Goal: Task Accomplishment & Management: Manage account settings

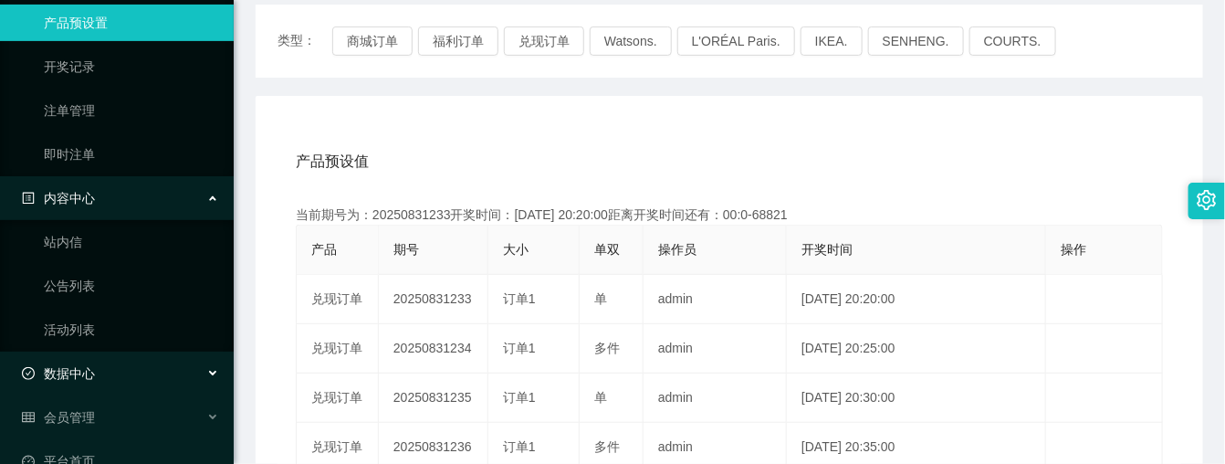
scroll to position [235, 0]
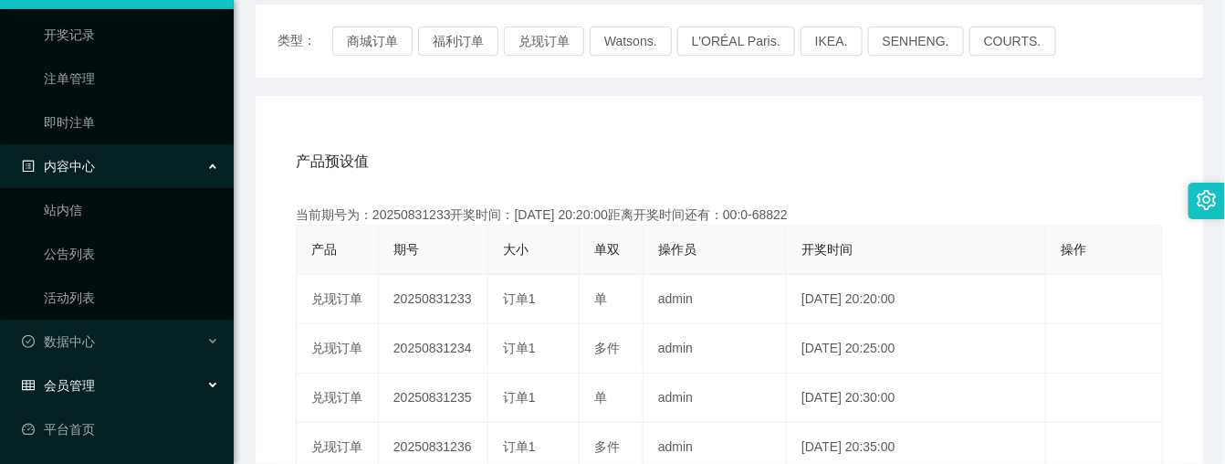
click at [129, 386] on div "会员管理" at bounding box center [117, 385] width 234 height 37
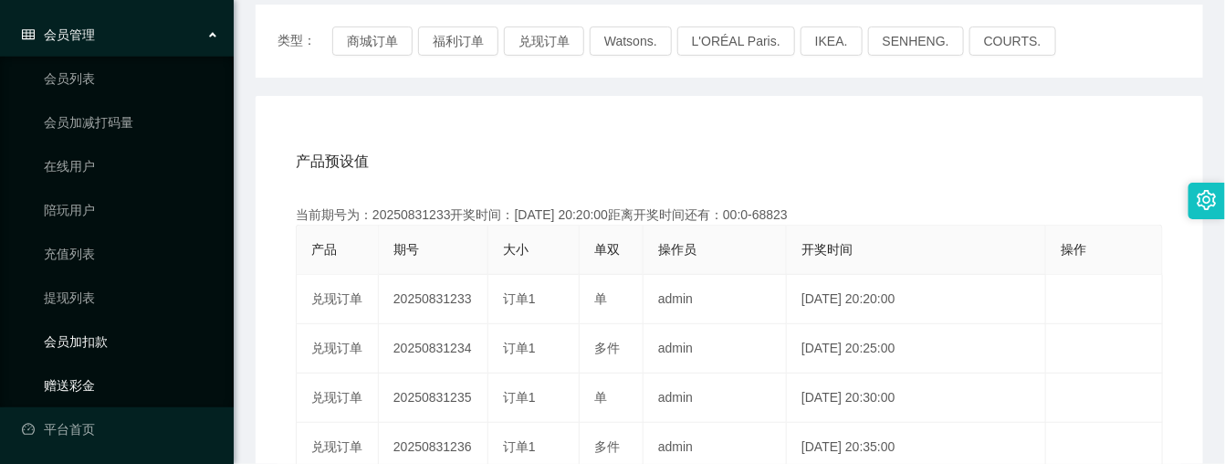
click at [110, 353] on link "会员加扣款" at bounding box center [131, 341] width 175 height 37
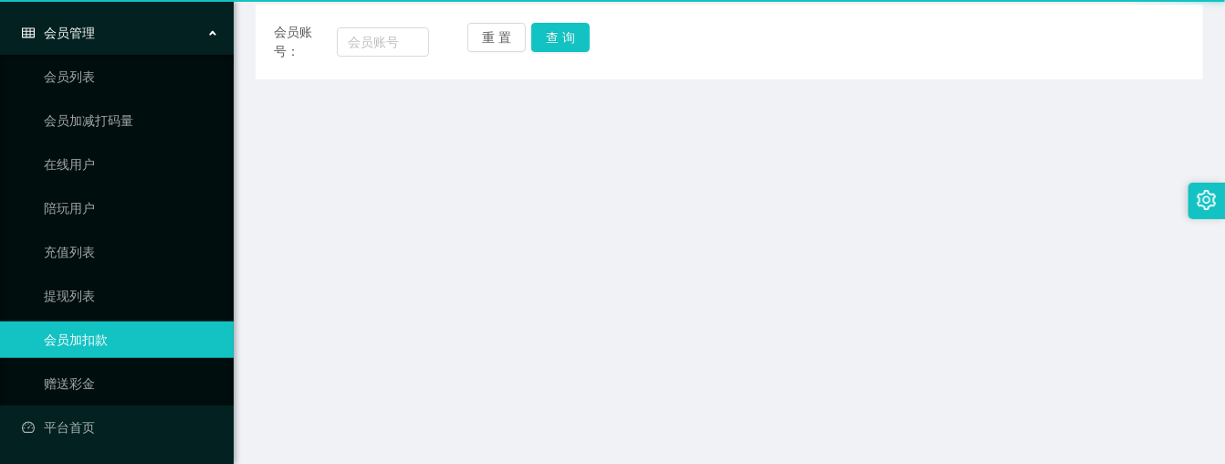
scroll to position [235, 0]
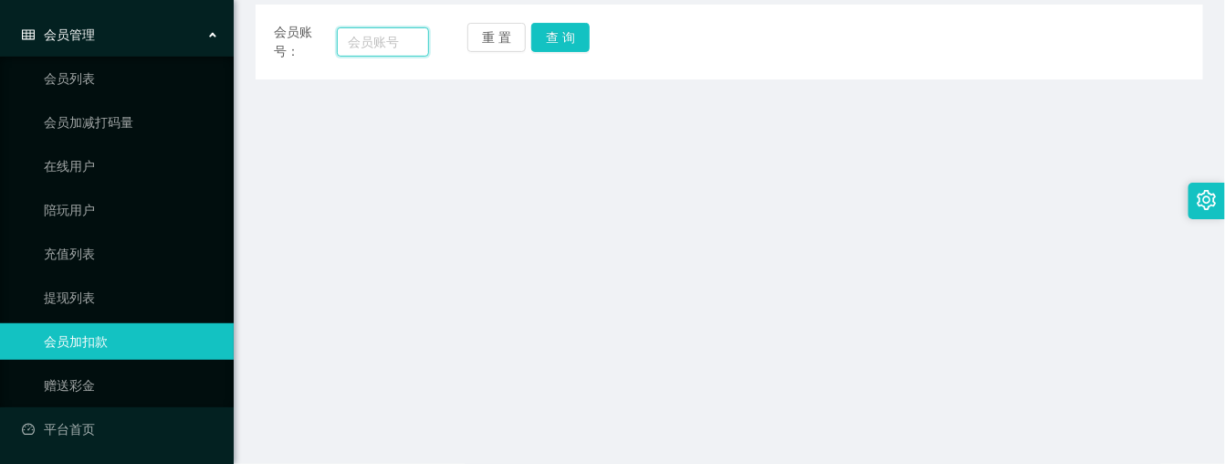
click at [376, 42] on input "text" at bounding box center [383, 41] width 92 height 29
paste input "pekcheekeong"
type input "pekcheekeong"
click at [538, 42] on button "查 询" at bounding box center [560, 37] width 58 height 29
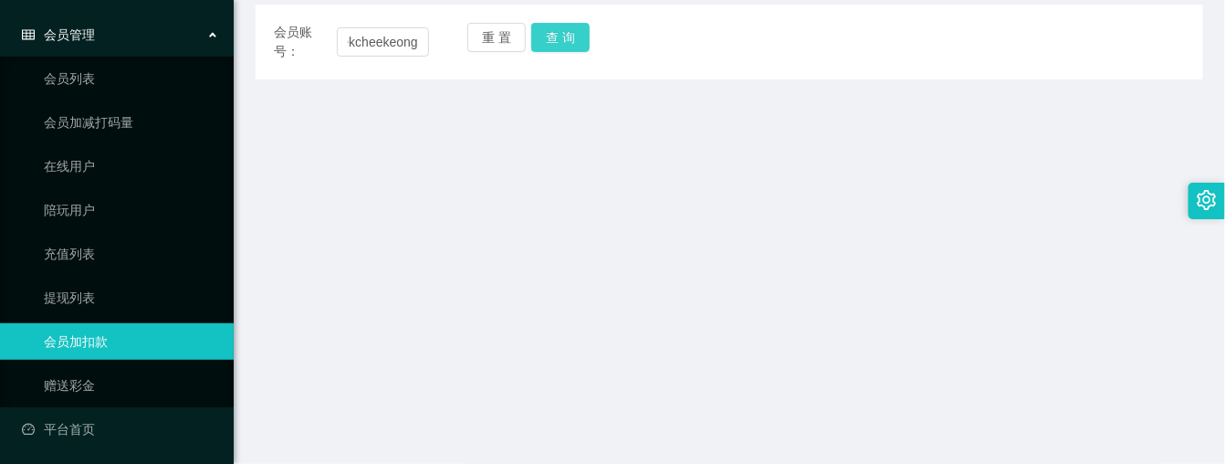
scroll to position [0, 0]
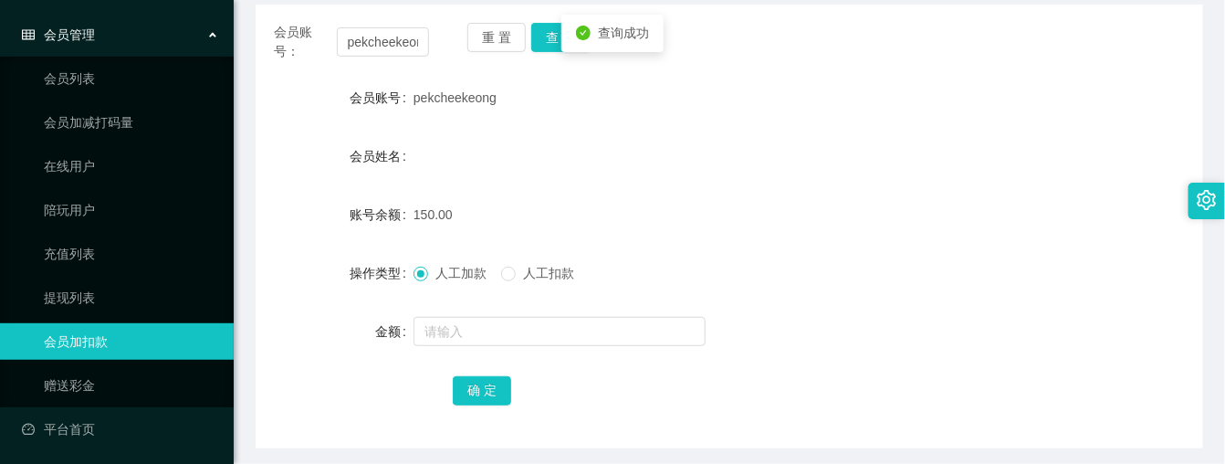
click at [518, 283] on label "人工扣款" at bounding box center [541, 273] width 80 height 19
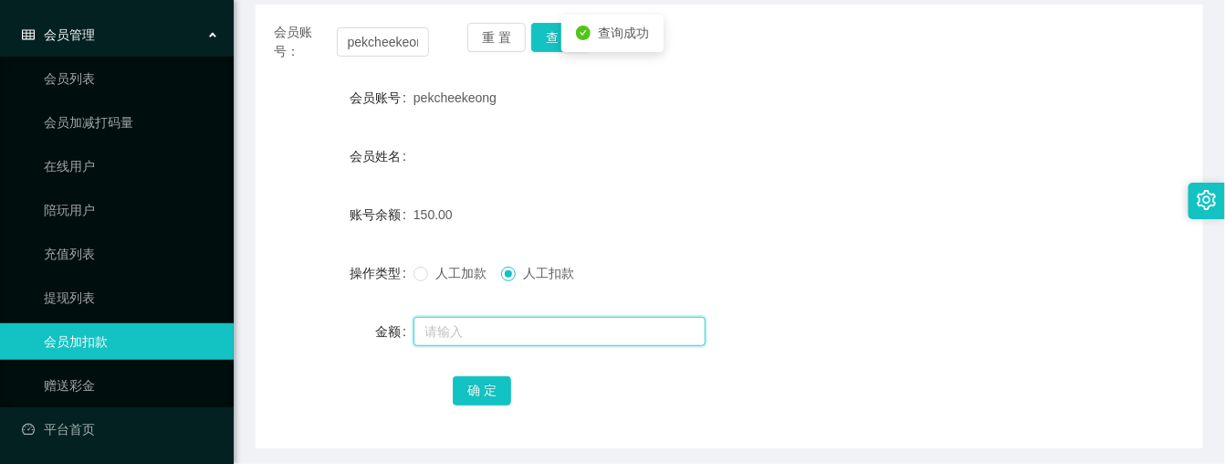
click at [490, 343] on input "text" at bounding box center [559, 331] width 292 height 29
type input "50"
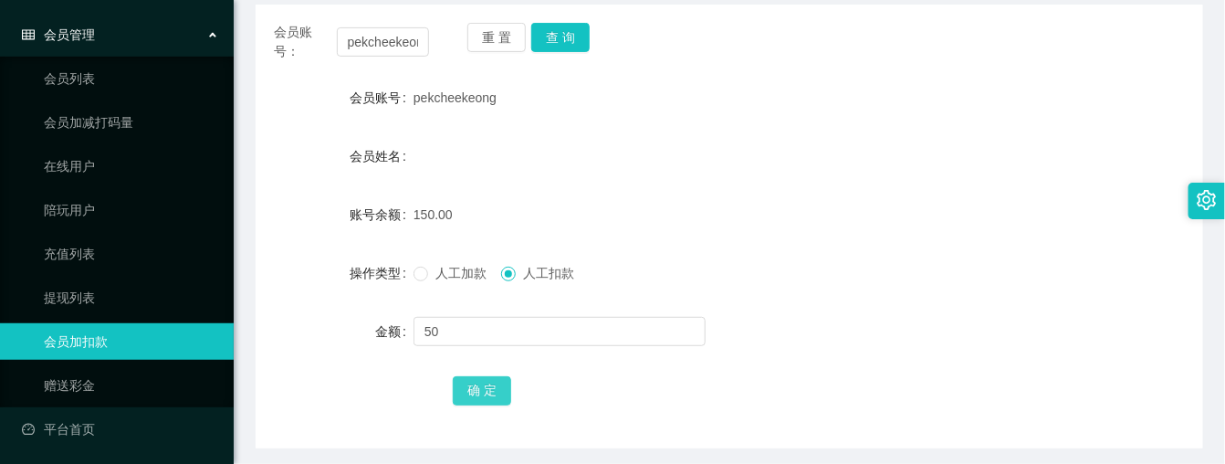
click at [493, 394] on button "确 定" at bounding box center [482, 390] width 58 height 29
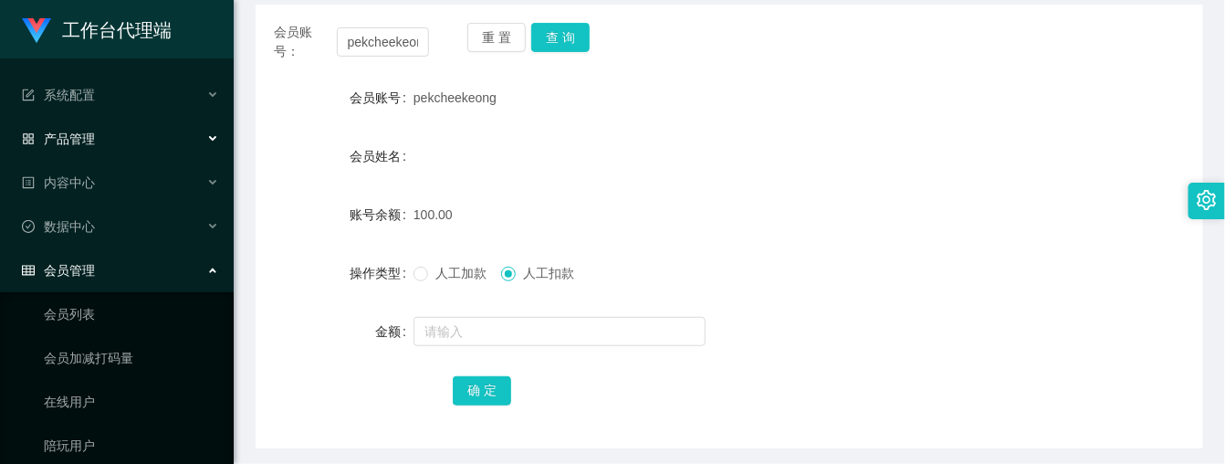
click at [133, 139] on div "产品管理" at bounding box center [117, 138] width 234 height 37
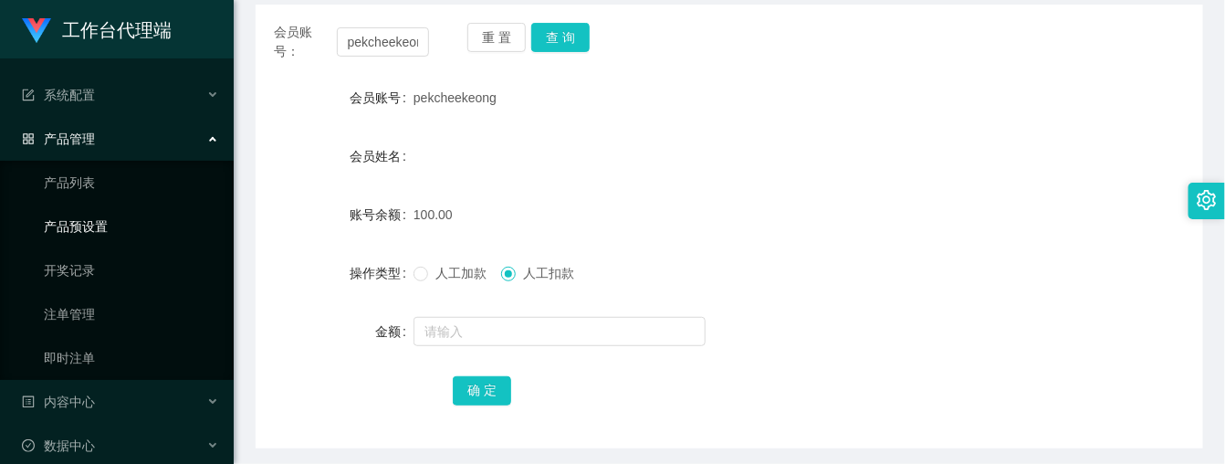
click at [116, 225] on link "产品预设置" at bounding box center [131, 226] width 175 height 37
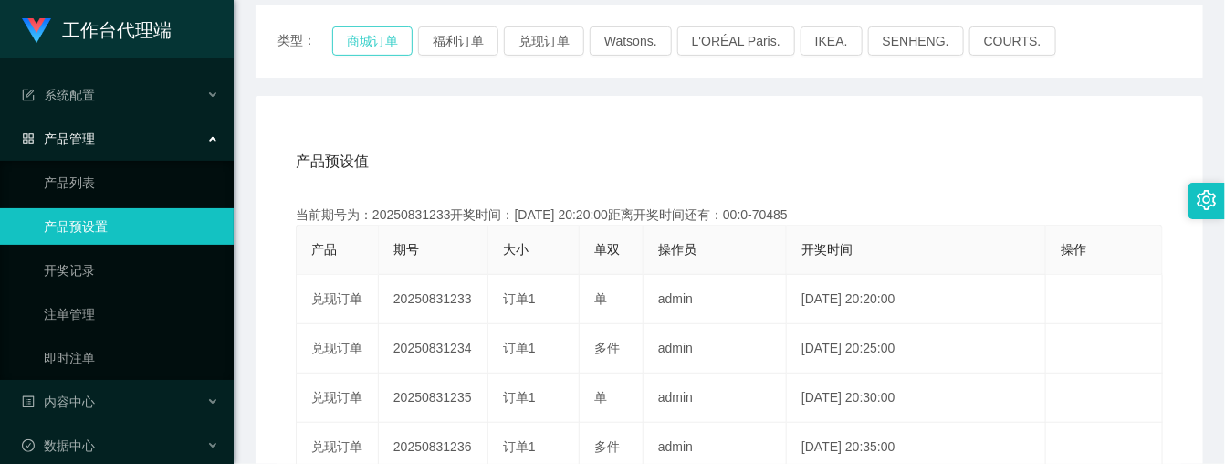
click at [371, 47] on button "商城订单" at bounding box center [372, 40] width 80 height 29
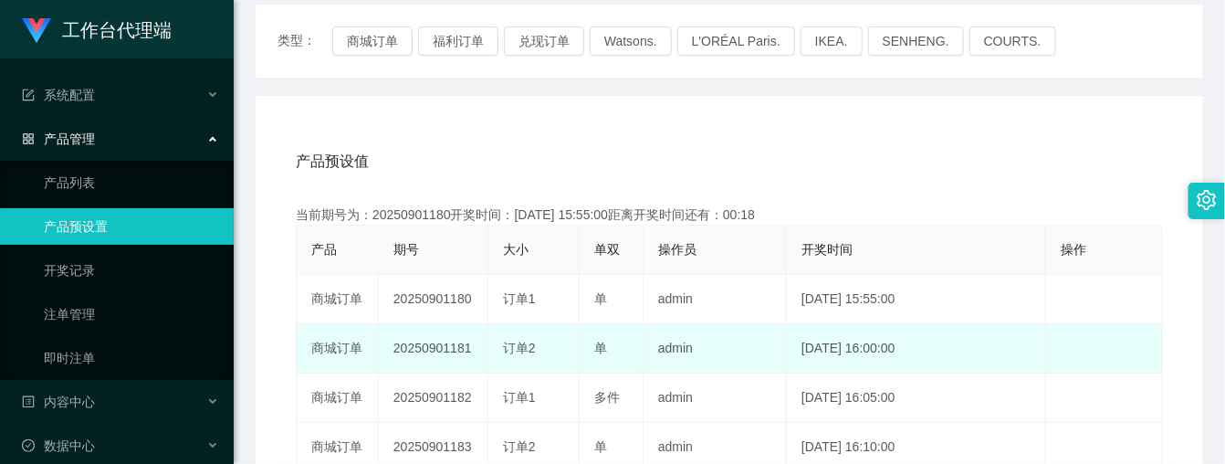
drag, startPoint x: 382, startPoint y: 349, endPoint x: 470, endPoint y: 356, distance: 88.8
click at [470, 356] on td "20250901181" at bounding box center [434, 348] width 110 height 49
copy td "20250901181"
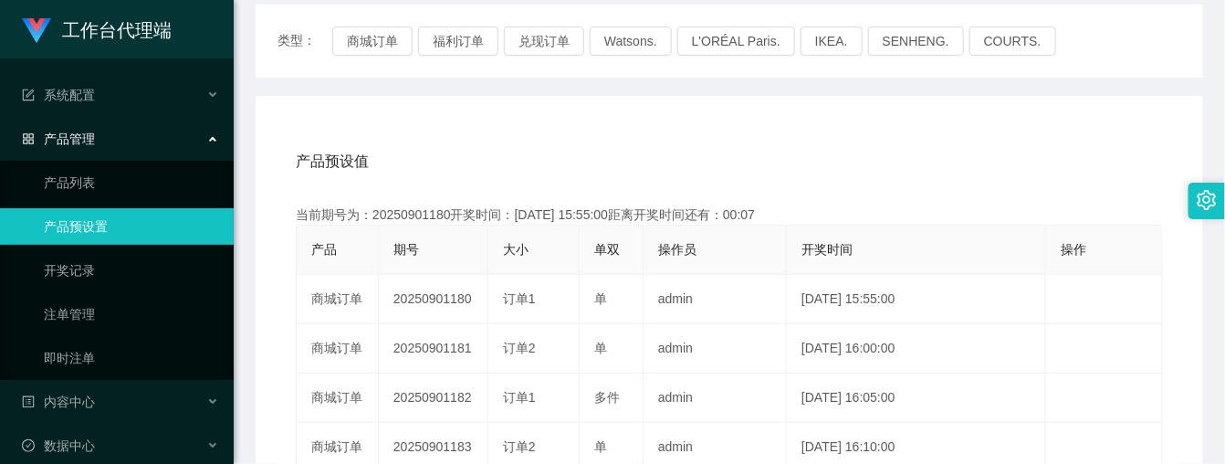
click at [767, 140] on div "产品预设值 添加期号" at bounding box center [729, 161] width 867 height 51
drag, startPoint x: 472, startPoint y: 134, endPoint x: 319, endPoint y: 1, distance: 202.5
click at [472, 134] on div "产品预设值 添加期号 当前期号为：20250901180开奖时间：[DATE] 15:55:00距离开奖时间还有：00:04 产品 期号 大小 单双 操作员 …" at bounding box center [729, 472] width 947 height 752
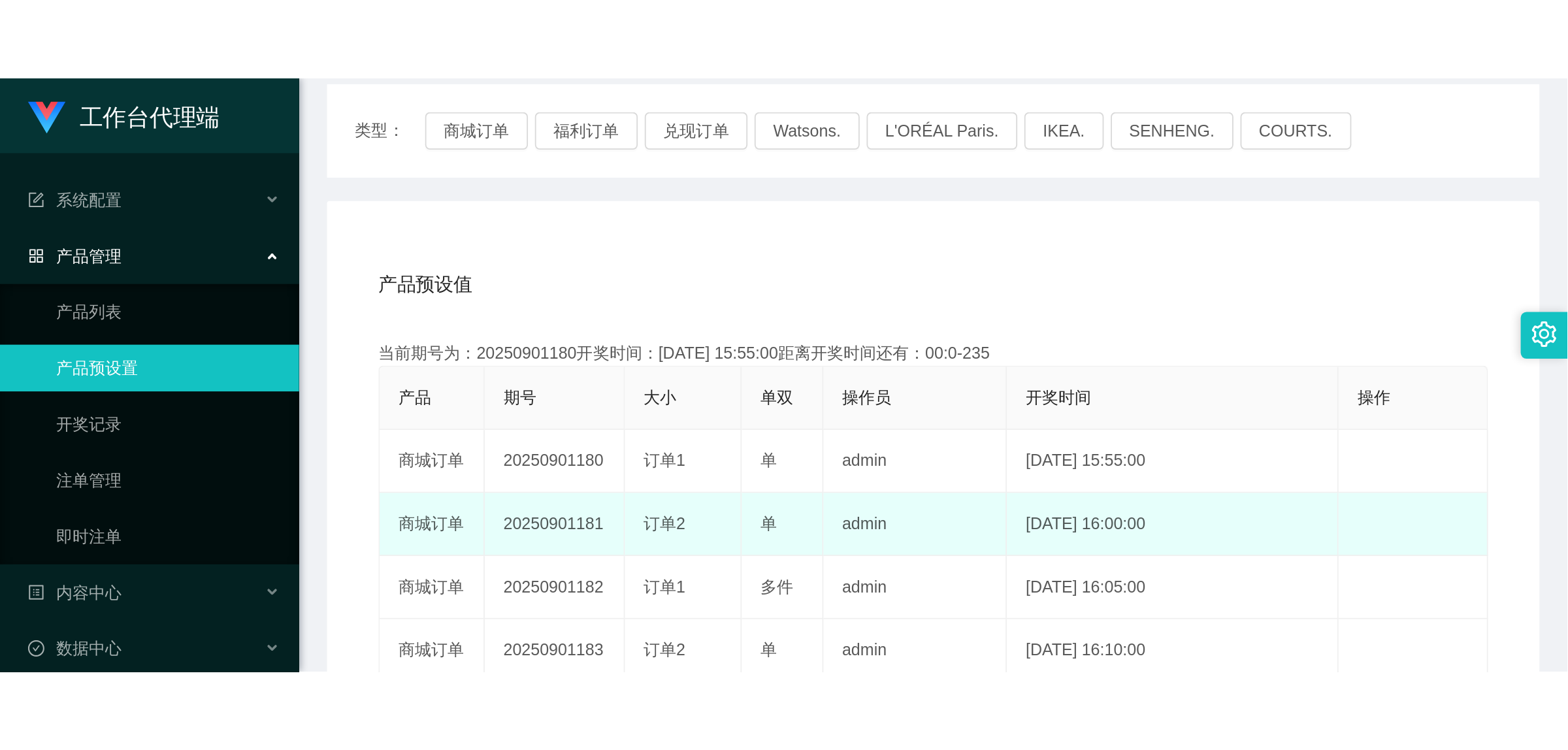
scroll to position [82, 0]
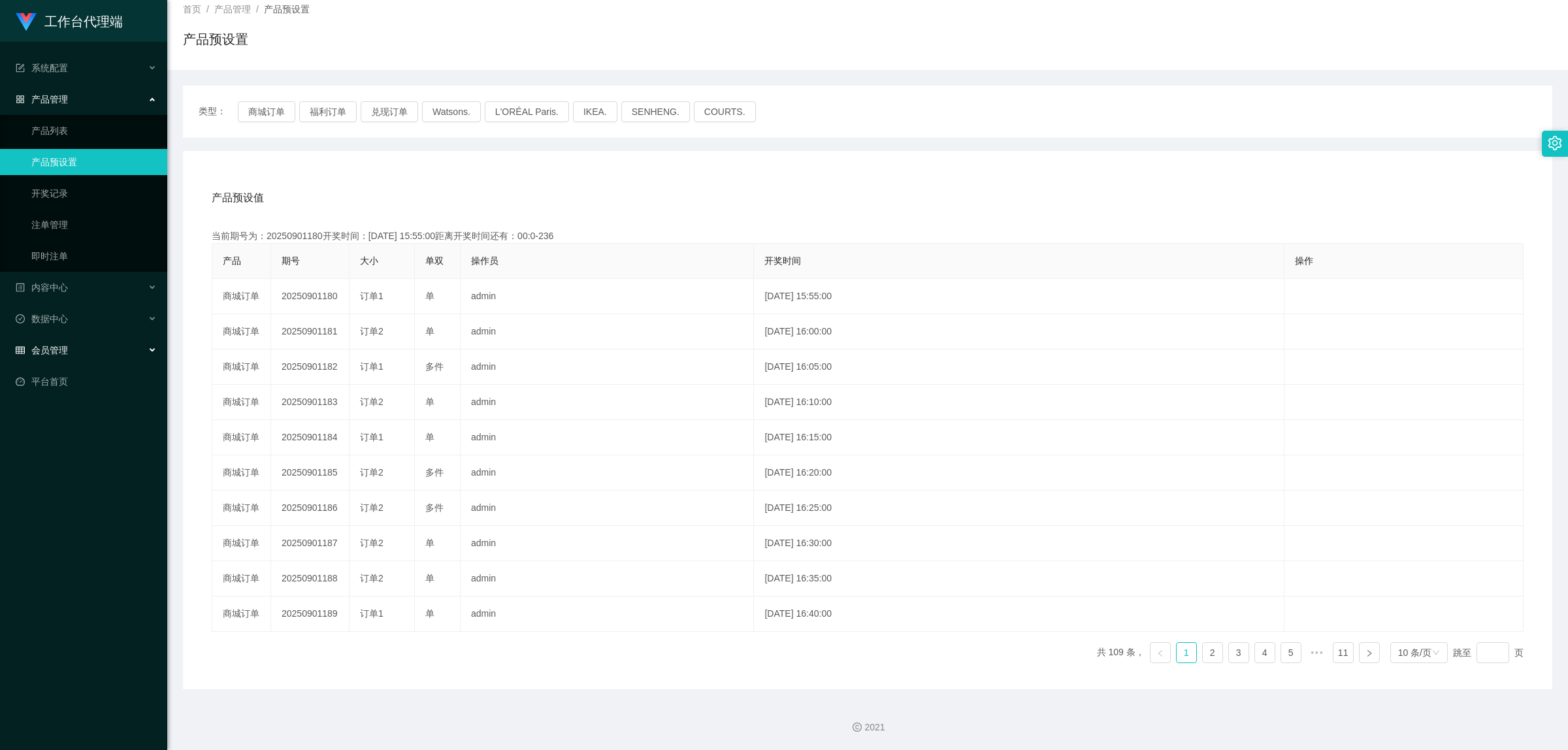
click at [122, 331] on div "会员管理" at bounding box center [84, 350] width 168 height 26
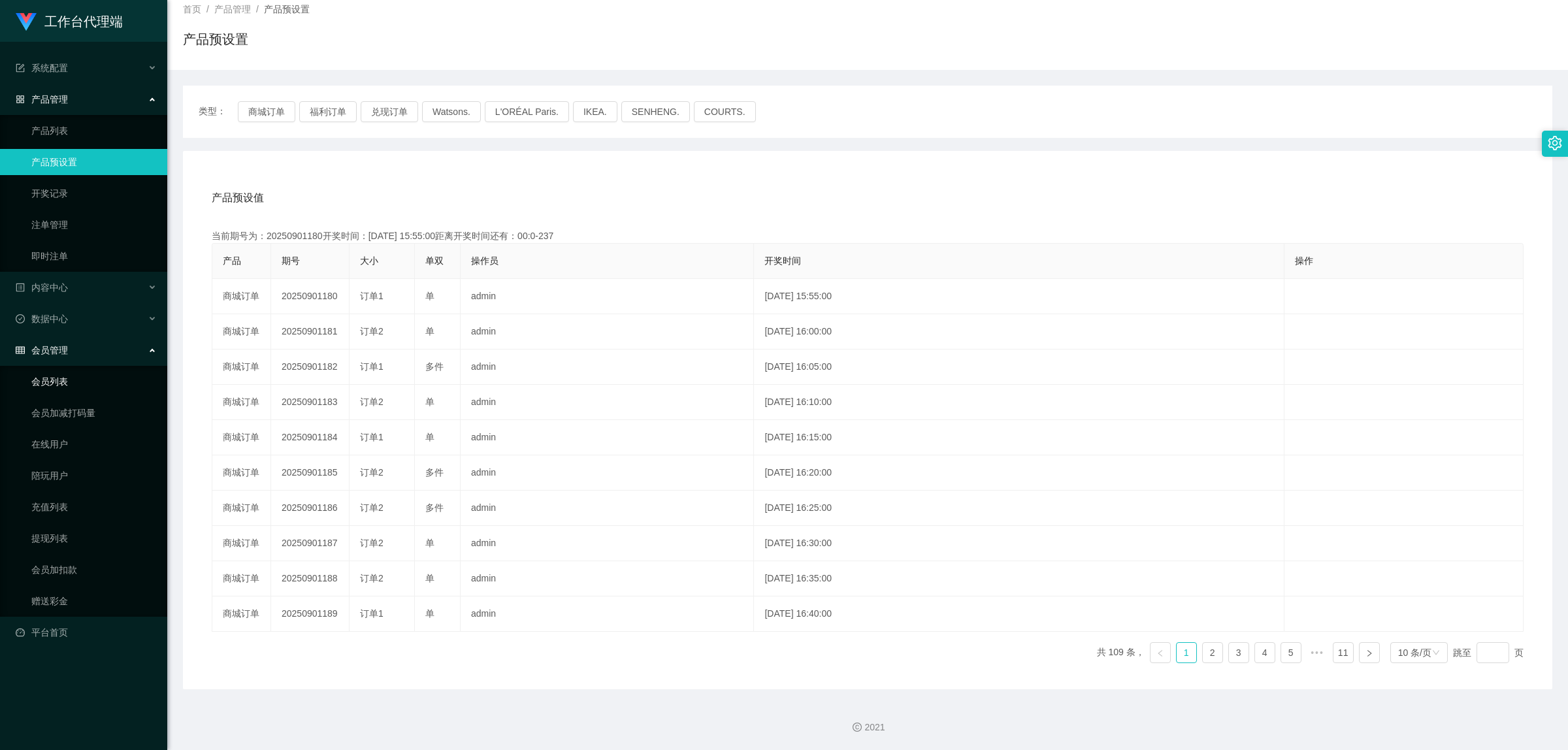
click at [99, 331] on link "会员列表" at bounding box center [94, 381] width 125 height 26
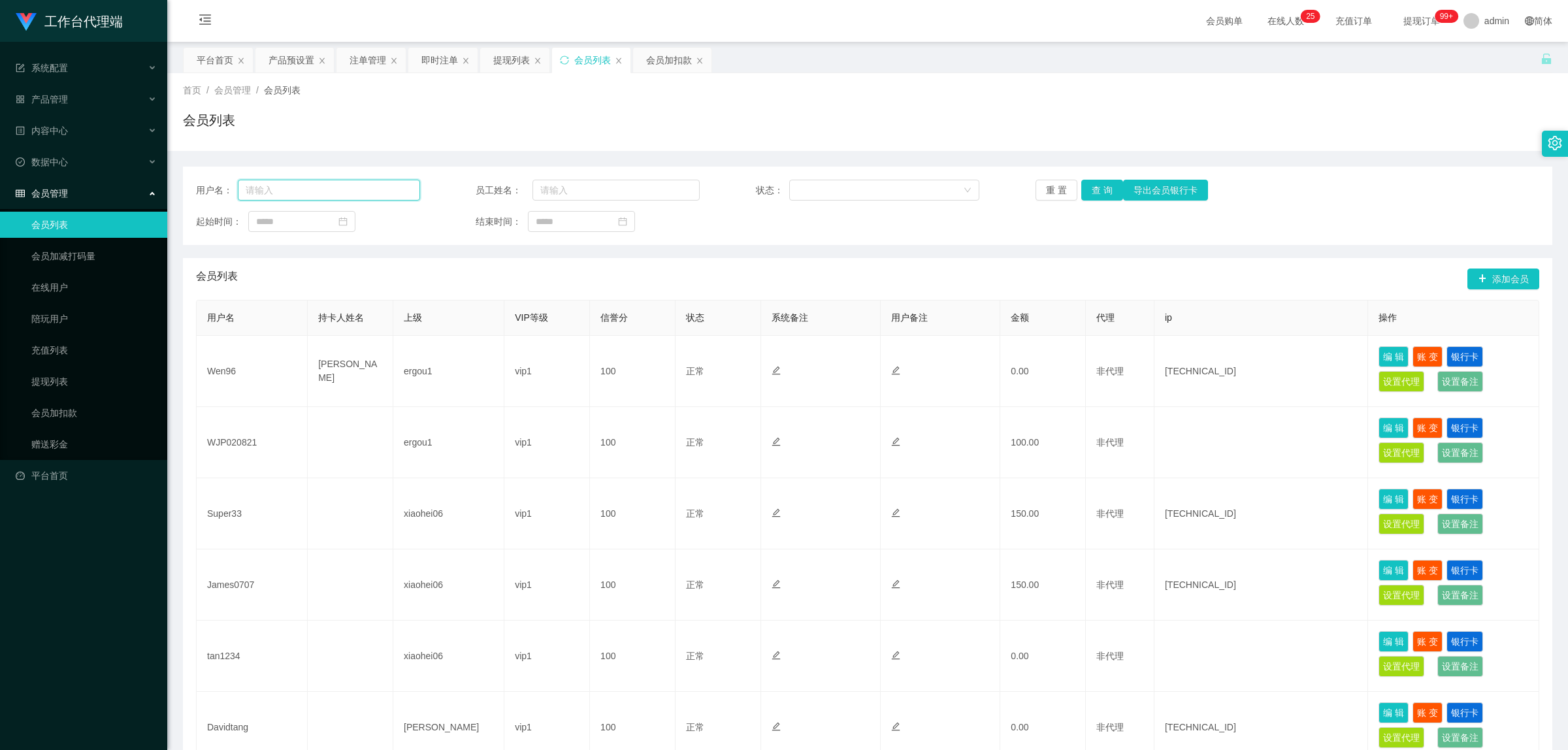
click at [309, 182] on input "text" at bounding box center [329, 190] width 183 height 21
paste input "brayden"
type input "brayden"
click at [876, 193] on button "查 询" at bounding box center [1103, 190] width 42 height 21
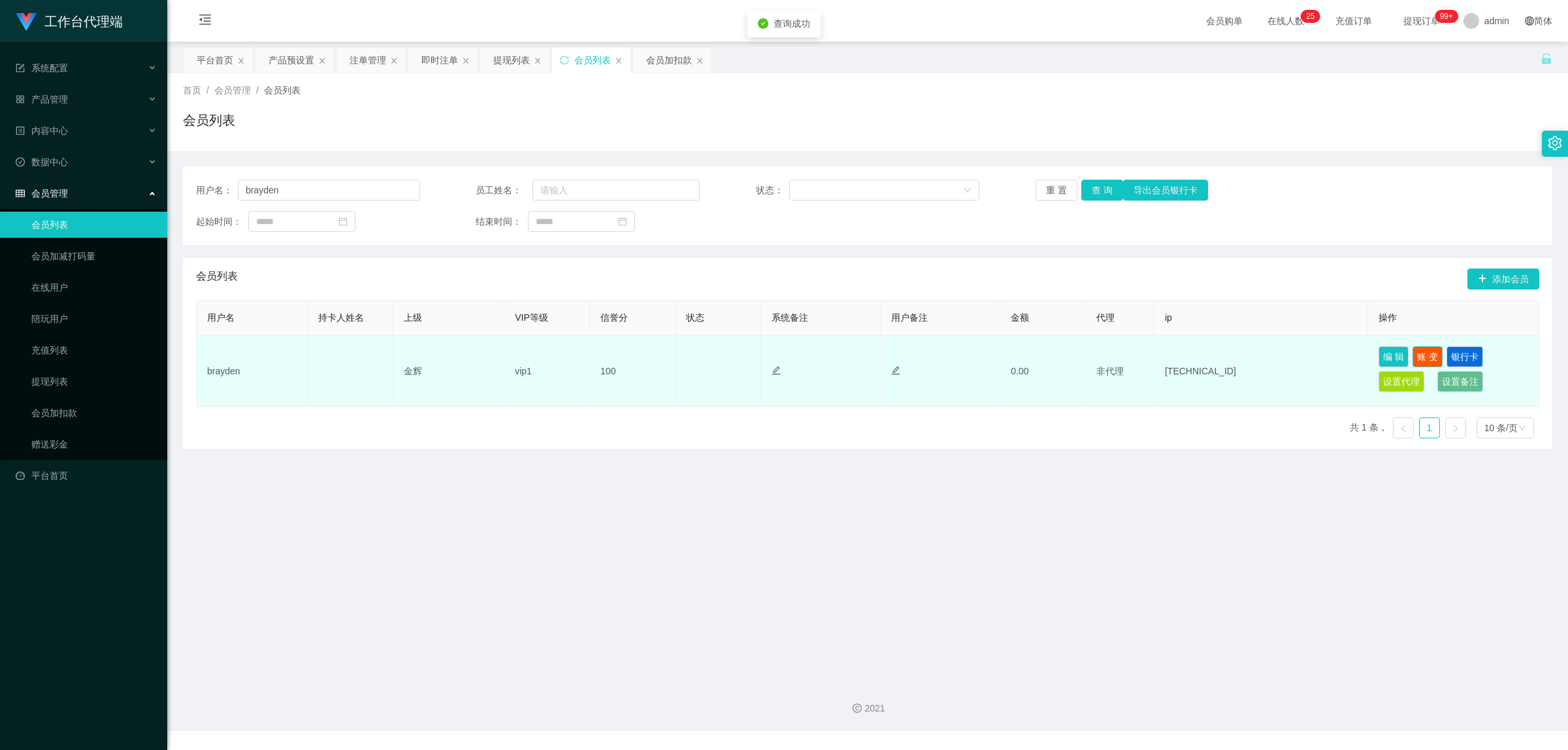
click at [876, 331] on button "账 变" at bounding box center [1428, 356] width 30 height 21
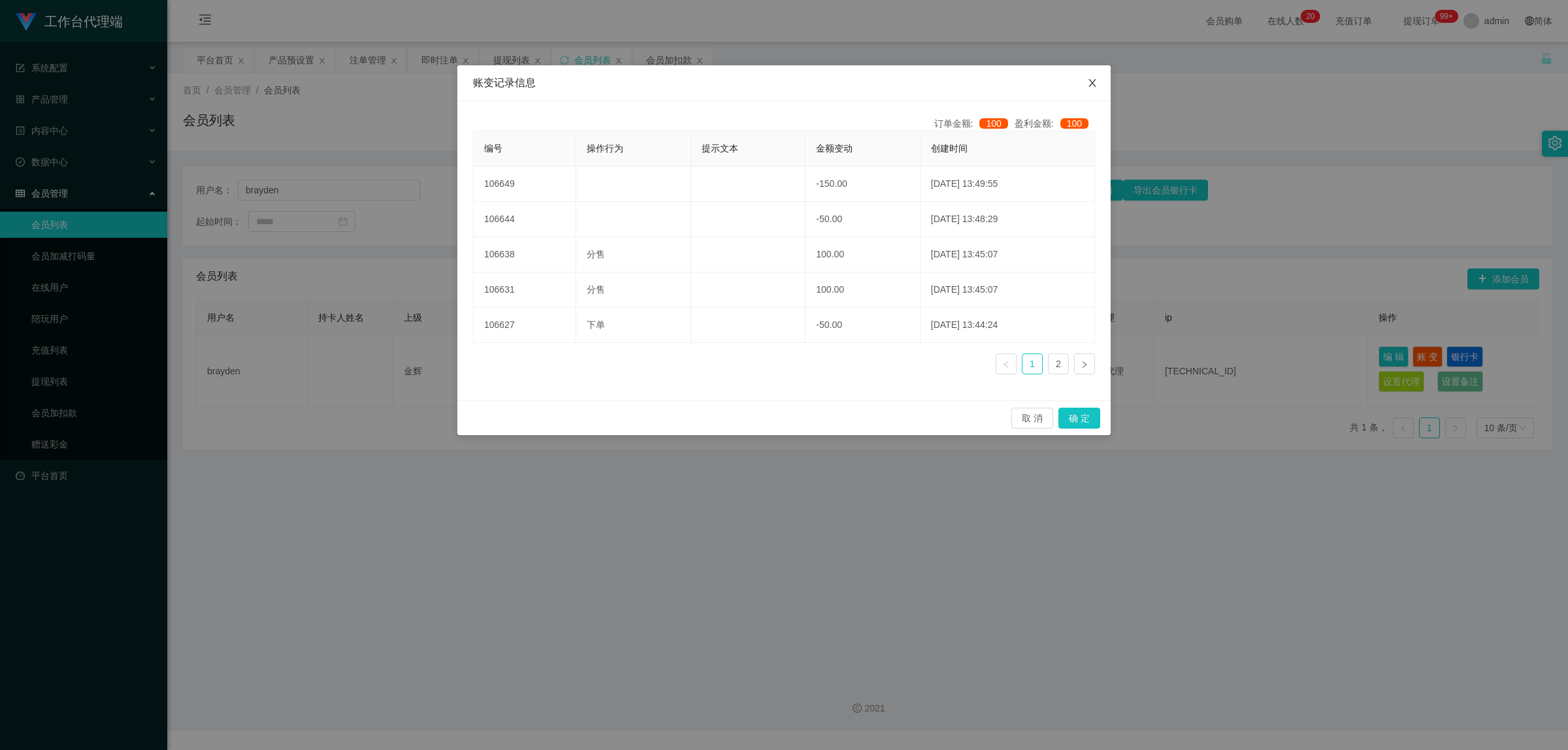
click at [876, 82] on span "Close" at bounding box center [1092, 83] width 37 height 36
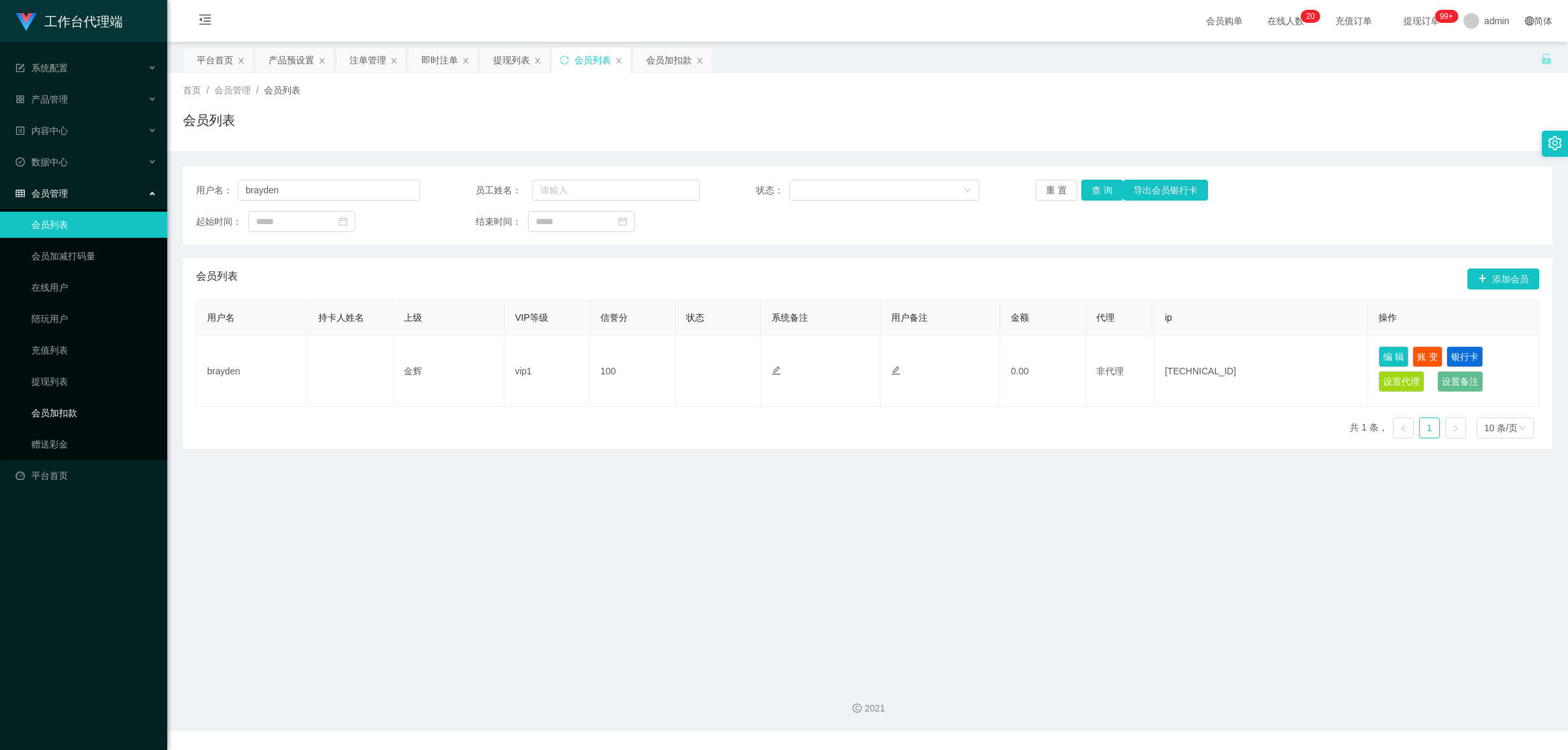
click at [87, 331] on link "会员加扣款" at bounding box center [94, 413] width 125 height 26
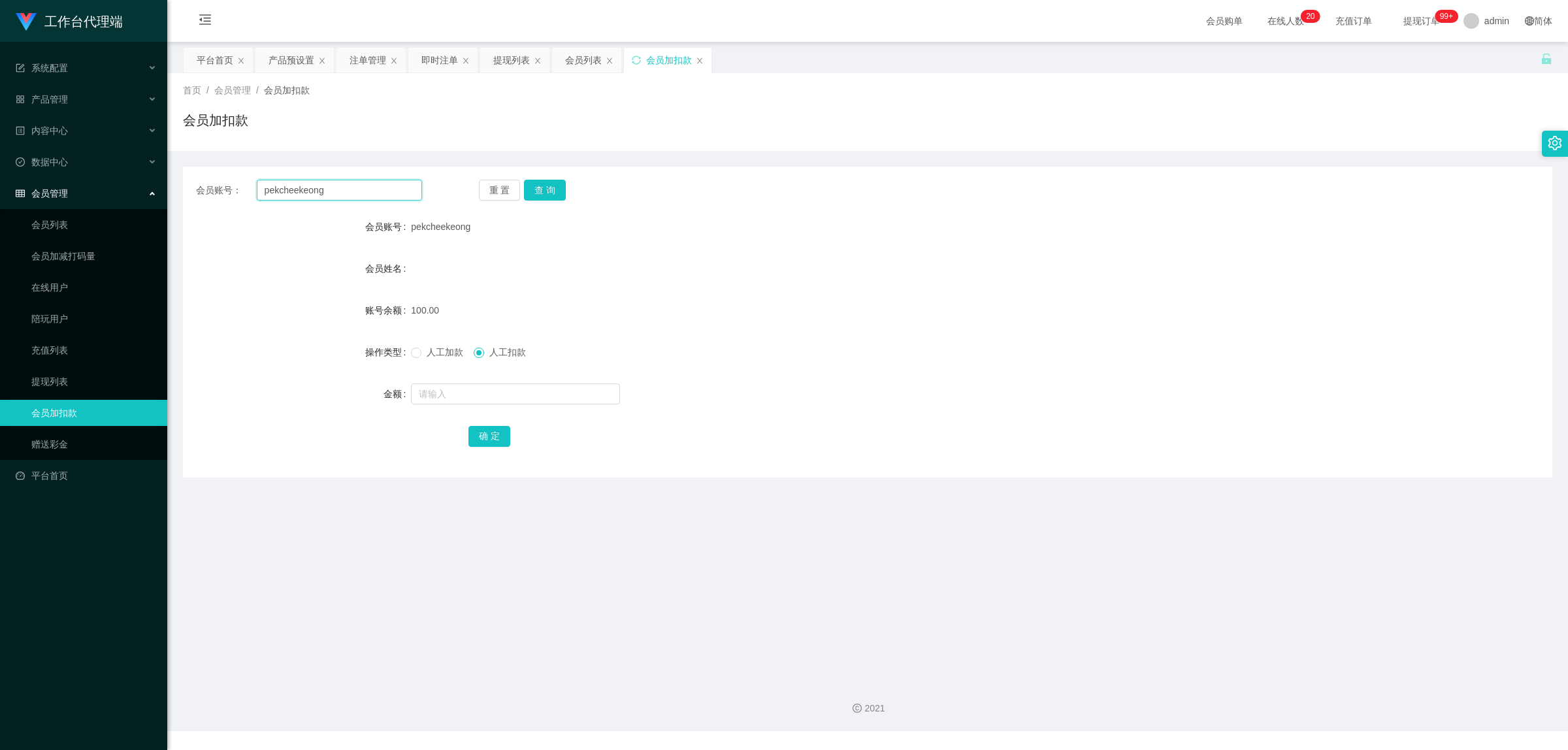
click at [334, 188] on input "pekcheekeong" at bounding box center [339, 190] width 165 height 21
paste input "brayden"
type input "brayden"
click at [544, 185] on button "查 询" at bounding box center [545, 190] width 42 height 21
click at [419, 331] on span at bounding box center [416, 353] width 11 height 11
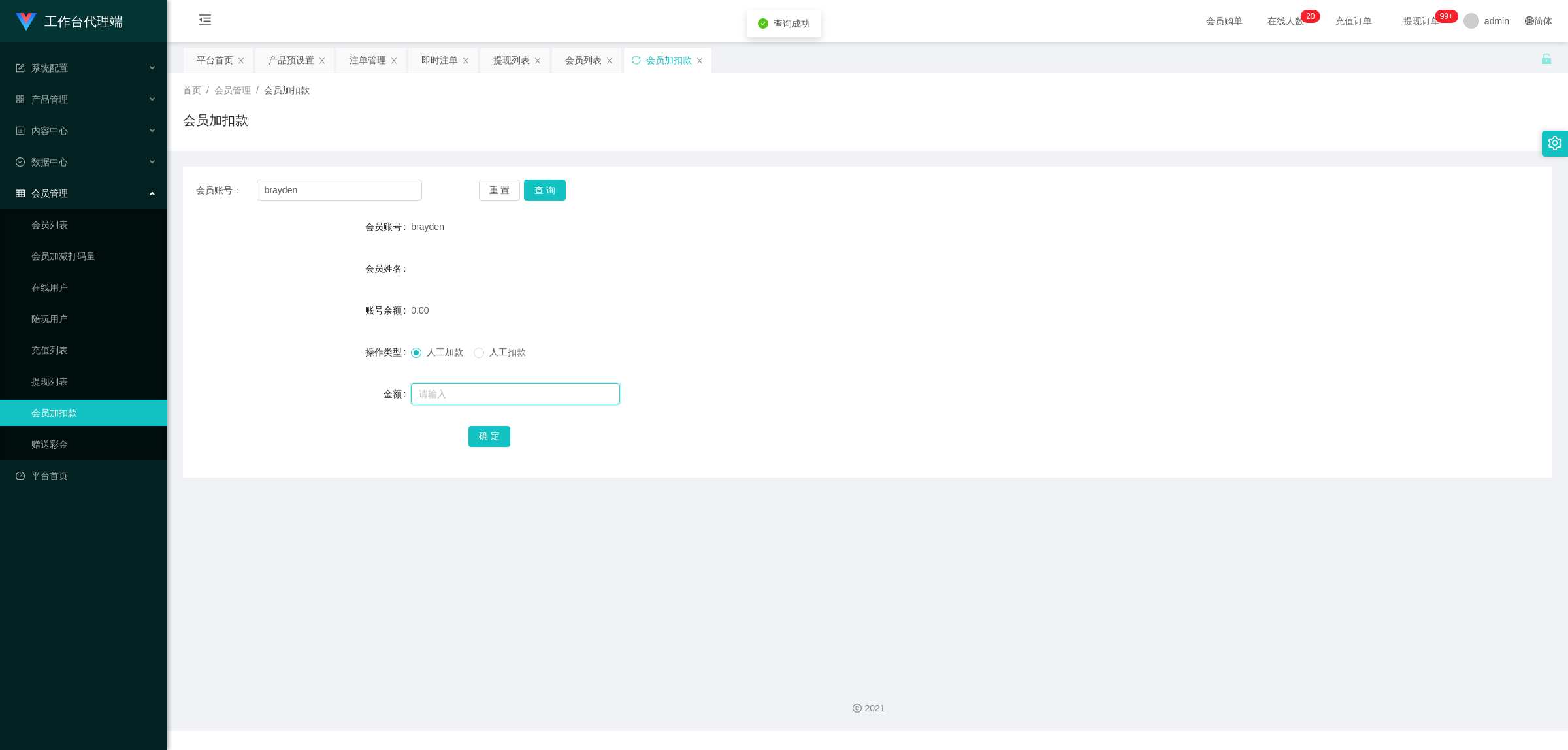
click at [442, 331] on input "text" at bounding box center [516, 394] width 209 height 21
type input "100"
click at [484, 331] on button "确 定" at bounding box center [489, 436] width 42 height 21
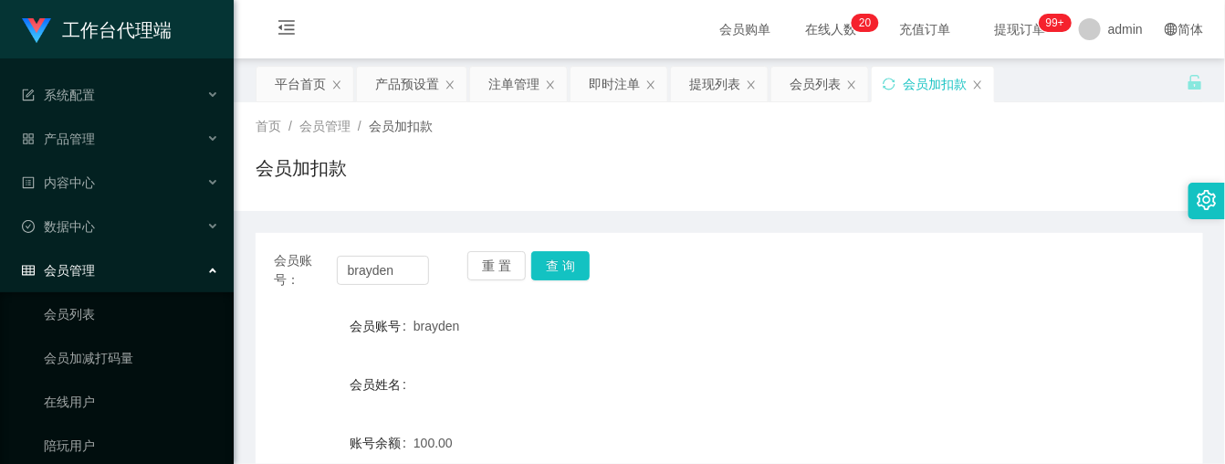
click at [966, 167] on div "会员加扣款" at bounding box center [729, 175] width 947 height 42
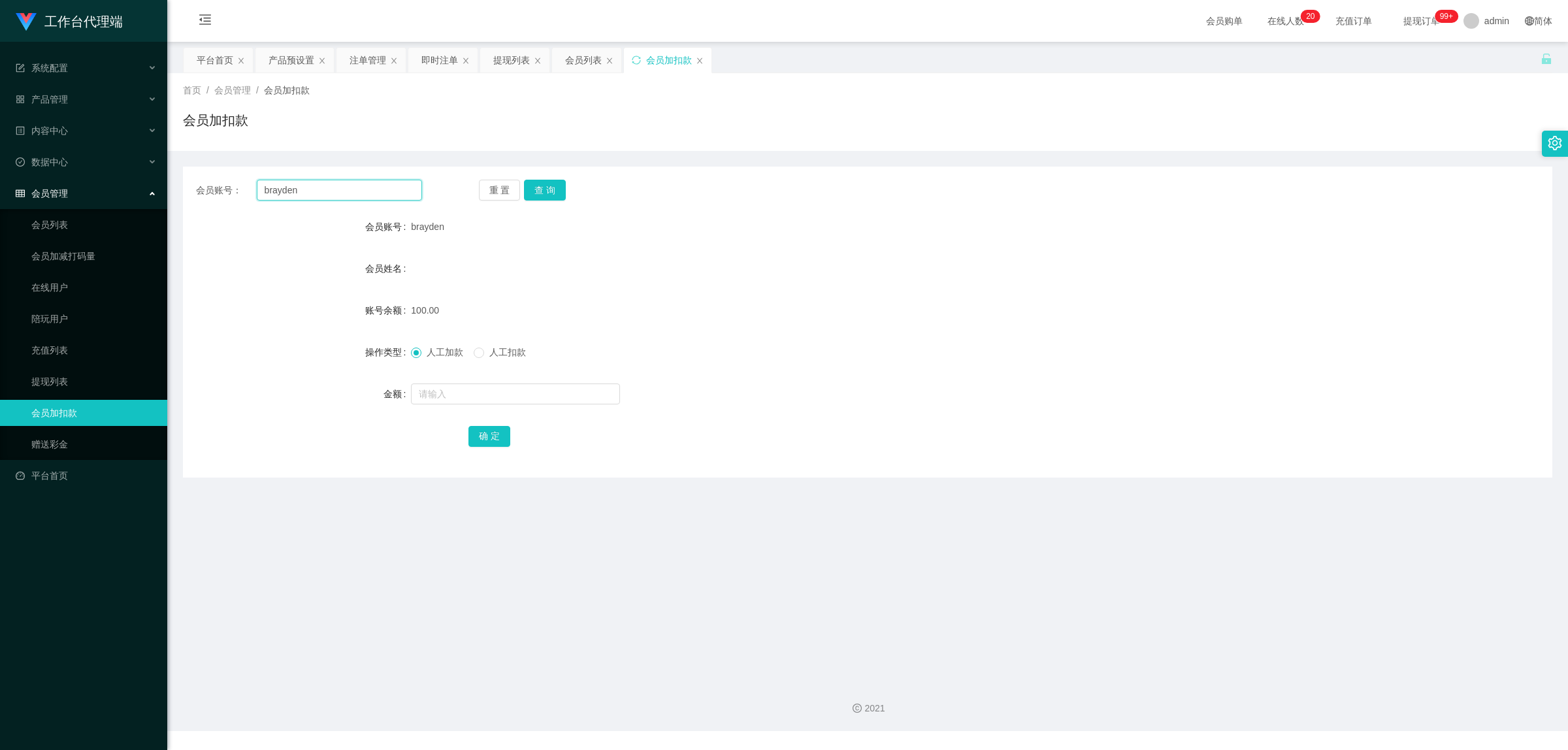
click at [304, 194] on input "brayden" at bounding box center [339, 190] width 165 height 21
click at [54, 331] on link "提现列表" at bounding box center [94, 381] width 125 height 26
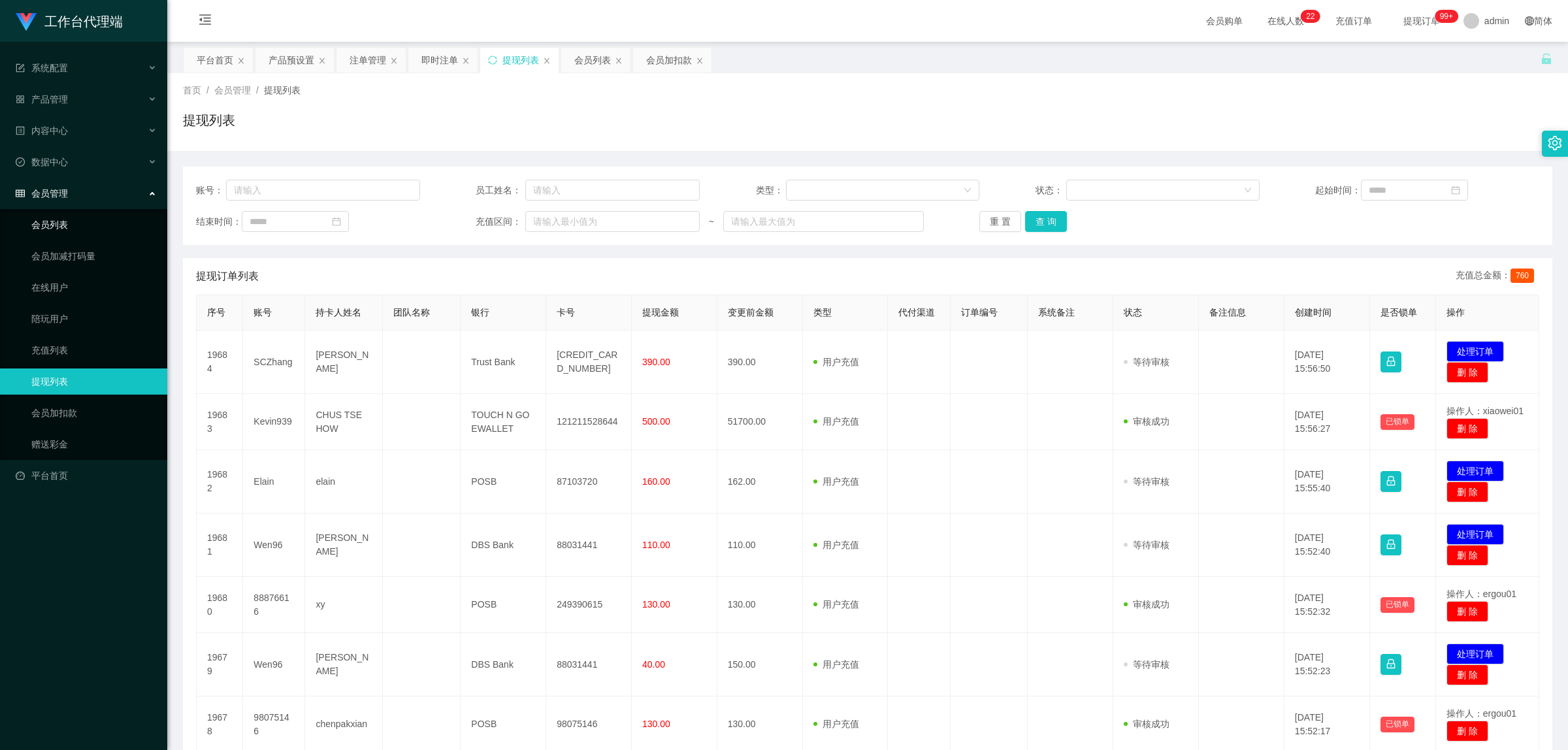
drag, startPoint x: 79, startPoint y: 230, endPoint x: 96, endPoint y: 230, distance: 17.0
click at [79, 230] on link "会员列表" at bounding box center [94, 225] width 125 height 26
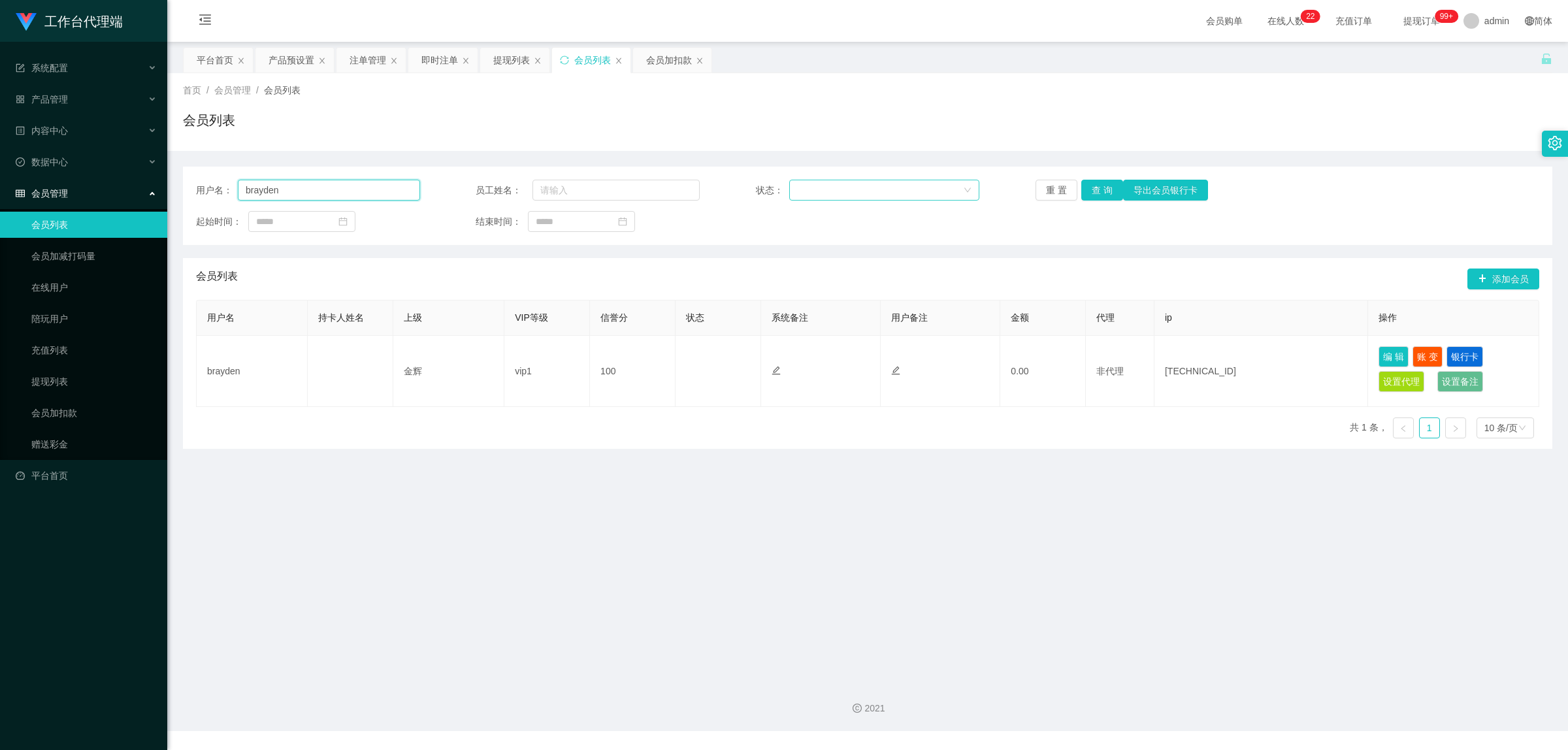
drag, startPoint x: 324, startPoint y: 190, endPoint x: 828, endPoint y: 185, distance: 504.0
click at [331, 190] on input "brayden" at bounding box center [329, 190] width 183 height 21
click at [876, 194] on button "查 询" at bounding box center [1103, 190] width 42 height 21
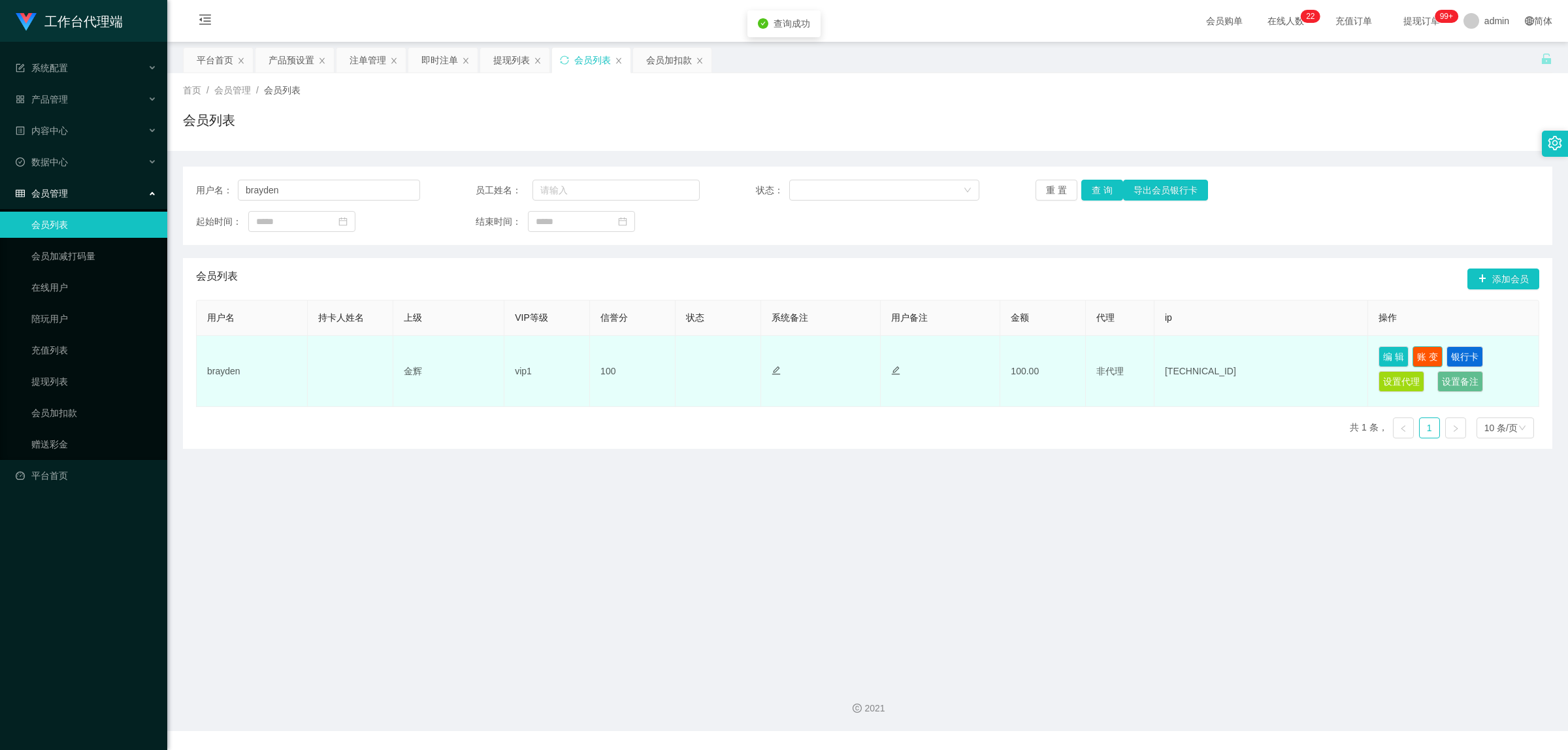
click at [876, 331] on button "账 变" at bounding box center [1428, 356] width 30 height 21
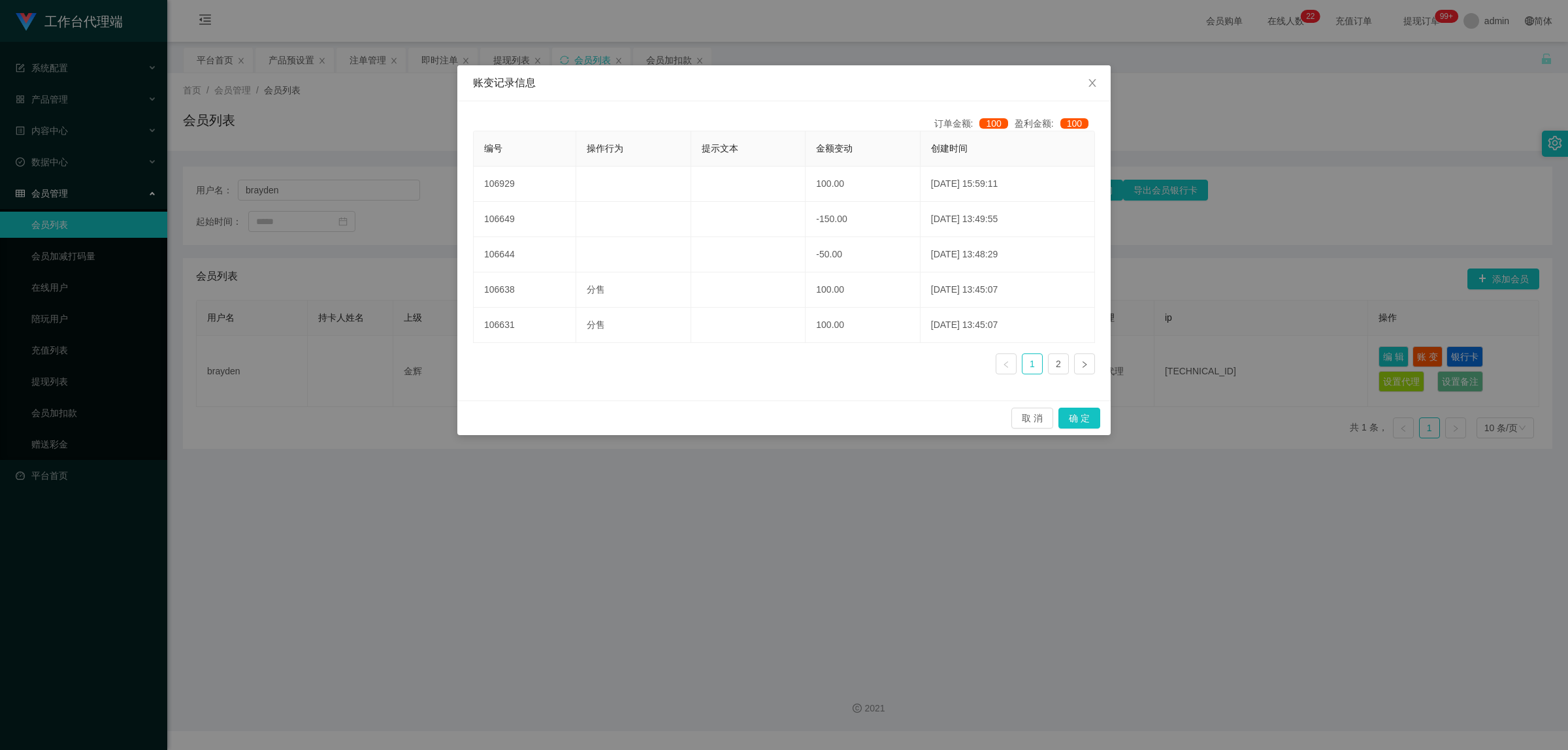
click at [876, 226] on div "账变记录信息 订单金额: 100 盈利金额: 100 编号 操作行为 提示文本 金额变动 创建时间 106929 100.00 [DATE] 15:59:11…" at bounding box center [784, 375] width 1568 height 750
